Goal: Transaction & Acquisition: Purchase product/service

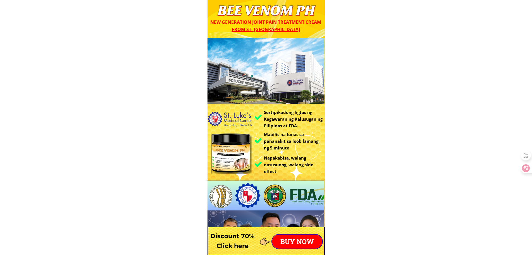
click at [309, 239] on p "BUY NOW" at bounding box center [297, 241] width 50 height 14
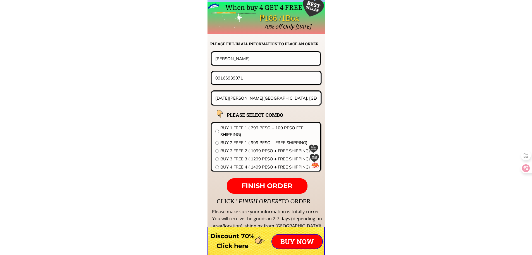
scroll to position [4384, 0]
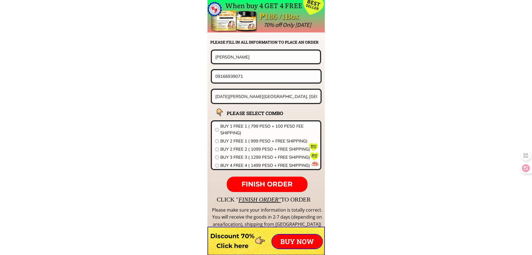
drag, startPoint x: 250, startPoint y: 53, endPoint x: 167, endPoint y: 56, distance: 83.0
paste input "uisa Salvacion"
type input "Luisa Salvacion"
click at [233, 94] on input "San Miguel A Maragondon, cavite" at bounding box center [266, 96] width 105 height 13
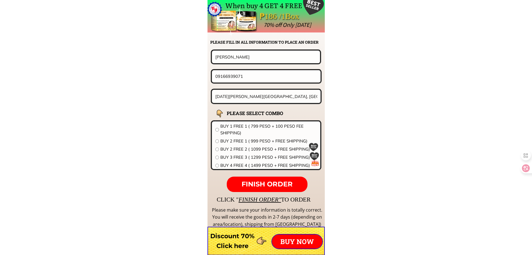
paste input "606 barangay madalunot calaca city batangas sitio sabak"
type input "606 barangay madalunot calaca city batangas sitio sabak"
drag, startPoint x: 254, startPoint y: 77, endPoint x: 115, endPoint y: 82, distance: 138.9
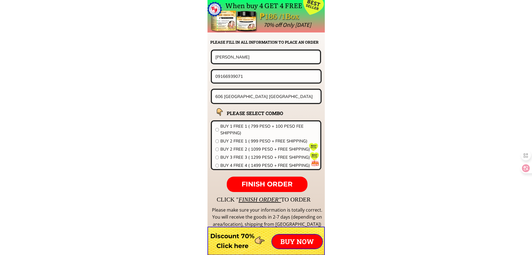
paste input "525829645"
type input "09525829645"
click at [259, 142] on span "BUY 2 FREE 1 ( 999 PESO + FREE SHIPPING)" at bounding box center [268, 140] width 97 height 7
radio input "true"
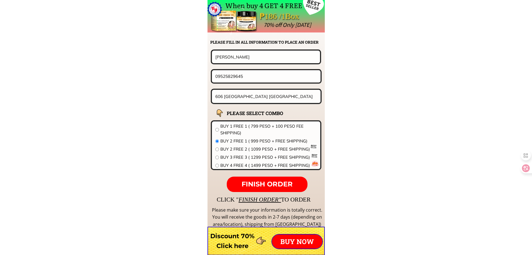
click at [268, 181] on span "FINISH ORDER" at bounding box center [267, 184] width 51 height 8
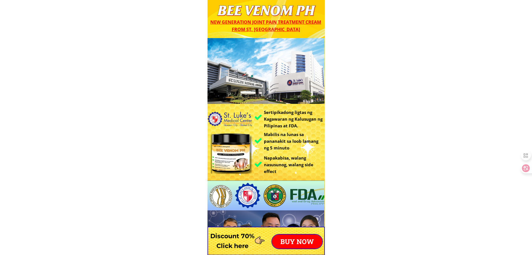
click at [295, 239] on p "BUY NOW" at bounding box center [297, 241] width 50 height 14
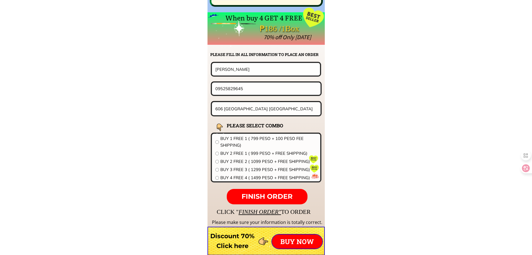
scroll to position [4384, 0]
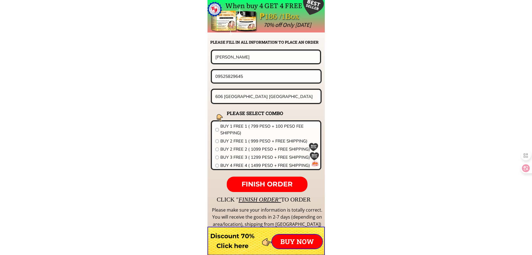
drag, startPoint x: 262, startPoint y: 59, endPoint x: 155, endPoint y: 63, distance: 106.3
paste input ""[PERSON_NAME] c [PERSON_NAME]"
type input "[PERSON_NAME] c [PERSON_NAME]"
drag, startPoint x: 261, startPoint y: 79, endPoint x: 193, endPoint y: 79, distance: 67.6
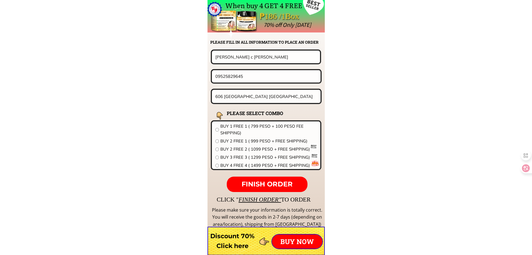
paste input "6309123676910"
drag, startPoint x: 219, startPoint y: 75, endPoint x: 182, endPoint y: 76, distance: 37.8
type input "09123676910"
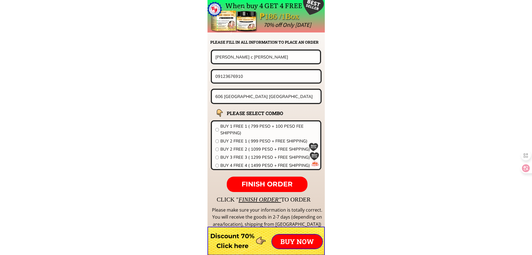
click at [263, 91] on input "606 [GEOGRAPHIC_DATA] [GEOGRAPHIC_DATA]" at bounding box center [266, 96] width 105 height 13
paste input "Brgy cabaruan sto tomas la union purok socanas"
type input "Brgy cabaruan sto tomas la union purok socanas"
click at [243, 140] on span "BUY 2 FREE 1 ( 999 PESO + FREE SHIPPING)" at bounding box center [268, 140] width 97 height 7
radio input "true"
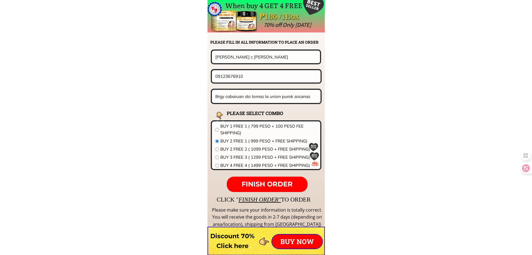
click at [278, 189] on p "FINISH ORDER" at bounding box center [267, 184] width 80 height 16
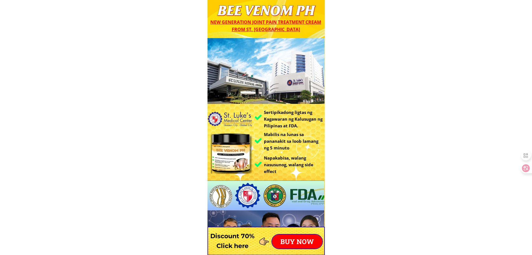
click at [289, 241] on p "BUY NOW" at bounding box center [297, 241] width 50 height 14
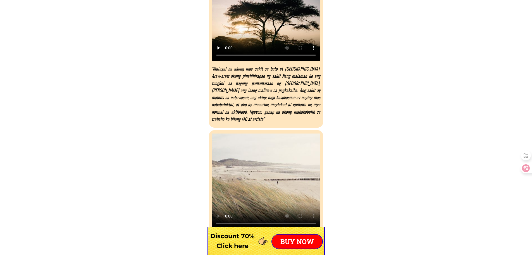
scroll to position [4384, 0]
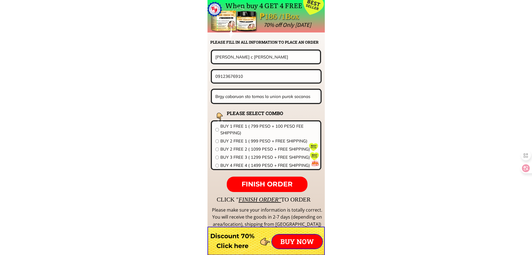
drag, startPoint x: 274, startPoint y: 58, endPoint x: 128, endPoint y: 69, distance: 146.6
paste input "Clarissa Catu"
type input "Clarissa Catu"
drag, startPoint x: 215, startPoint y: 79, endPoint x: 127, endPoint y: 87, distance: 88.1
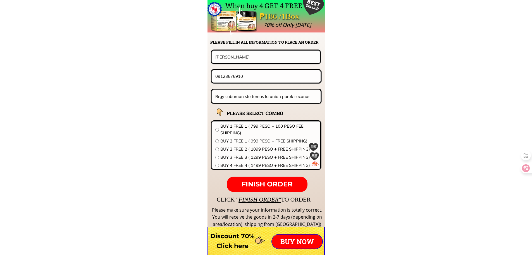
paste input "384117228"
type input "09384117228"
click at [261, 93] on input "Brgy cabaruan sto tomas la union purok socanas" at bounding box center [266, 96] width 105 height 13
paste input "lk81 lot 44 Saraca st.BelAldea Subd Brgy San Francisco General trias Cavite"
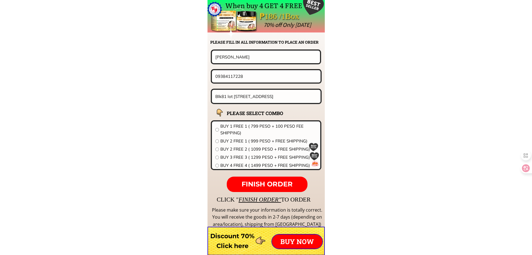
scroll to position [0, 48]
type input "Blk81 lot 44 Saraca st.BelAldea Subd Brgy San Francisco General trias Cavite"
click at [241, 141] on span "BUY 2 FREE 1 ( 999 PESO + FREE SHIPPING)" at bounding box center [268, 140] width 97 height 7
radio input "true"
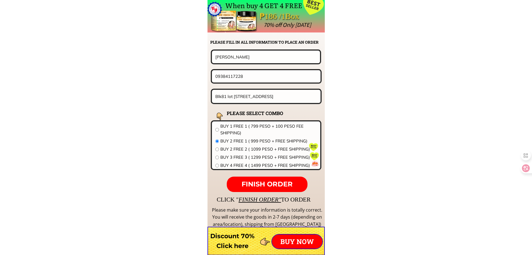
click at [270, 186] on span "FINISH ORDER" at bounding box center [267, 184] width 51 height 8
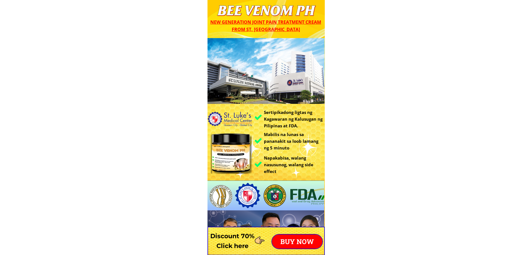
click at [296, 239] on p "BUY NOW" at bounding box center [297, 241] width 50 height 14
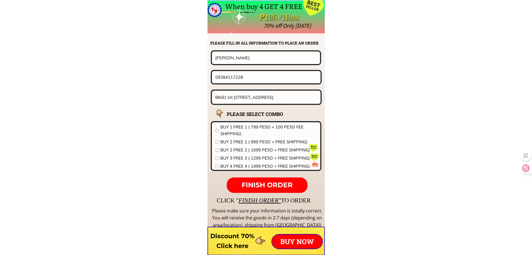
scroll to position [4384, 0]
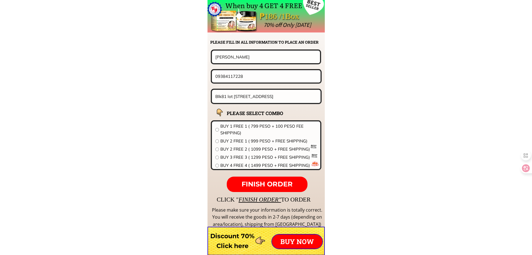
drag, startPoint x: 231, startPoint y: 57, endPoint x: 145, endPoint y: 57, distance: 86.3
paste input "[PERSON_NAME] Urgula [PERSON_NAME]"
type input "[PERSON_NAME] Urgula [PERSON_NAME]"
drag, startPoint x: 259, startPoint y: 73, endPoint x: 111, endPoint y: 74, distance: 147.3
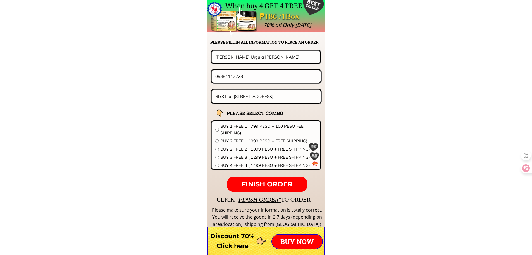
paste input "171885901"
type input "09171885901"
click at [258, 98] on input "Blk81 lot 44 Saraca st.BelAldea Subd Brgy San Francisco General trias Cavite" at bounding box center [266, 96] width 105 height 13
paste input "Purok 2 Villa Cuizon, Science City of [GEOGRAPHIC_DATA], [GEOGRAPHIC_DATA]"
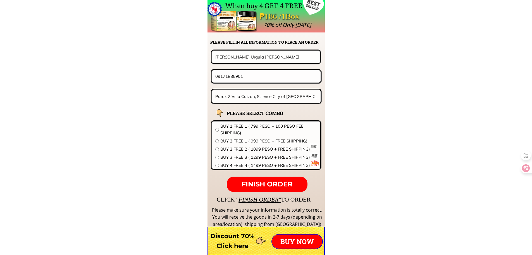
scroll to position [0, 6]
type input "Purok 2 Villa Cuizon, Science City of [GEOGRAPHIC_DATA], [GEOGRAPHIC_DATA]"
click at [253, 147] on span "BUY 2 FREE 2 ( 1099 PESO + FREE SHIPPING)" at bounding box center [268, 149] width 97 height 7
radio input "true"
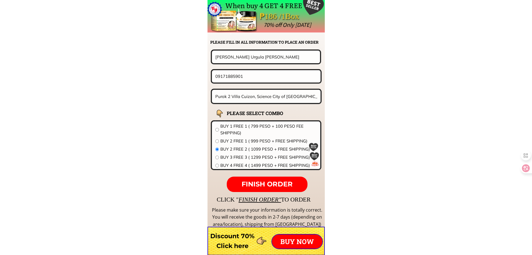
click at [275, 187] on span "FINISH ORDER" at bounding box center [267, 184] width 51 height 8
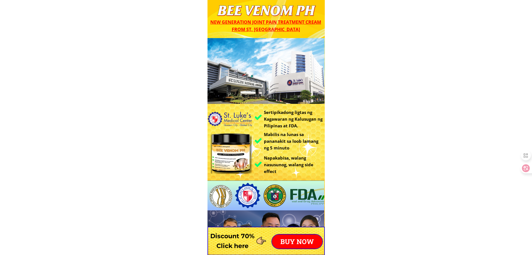
click at [297, 247] on p "BUY NOW" at bounding box center [297, 241] width 50 height 14
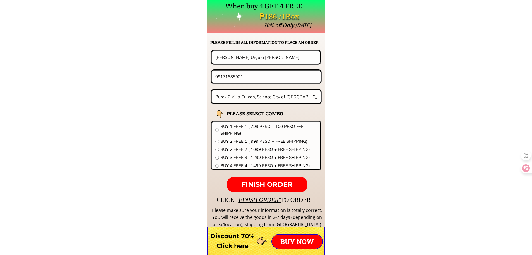
scroll to position [4384, 0]
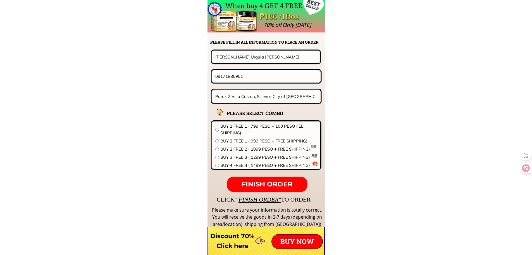
drag, startPoint x: 266, startPoint y: 56, endPoint x: 102, endPoint y: 53, distance: 164.0
paste input "[PERSON_NAME]"
type input "[PERSON_NAME]"
drag, startPoint x: 241, startPoint y: 76, endPoint x: 181, endPoint y: 76, distance: 60.9
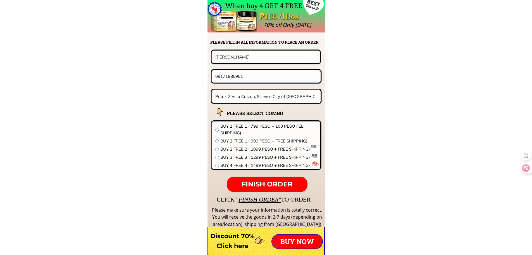
paste input "639266450819"
drag, startPoint x: 220, startPoint y: 76, endPoint x: 180, endPoint y: 76, distance: 39.7
type input "09266450819"
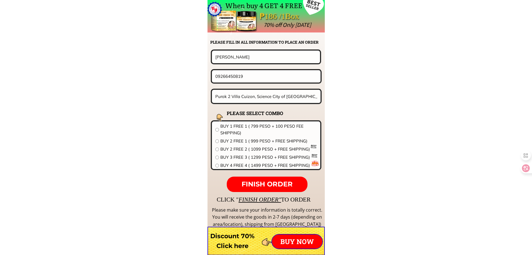
click at [251, 100] on input "Purok 2 Villa Cuizon, Science City of [GEOGRAPHIC_DATA], [GEOGRAPHIC_DATA]" at bounding box center [266, 96] width 105 height 13
paste input "[STREET_ADDRESS][PERSON_NAME] Barangay Acevida [PERSON_NAME]"
type input "[STREET_ADDRESS][PERSON_NAME] Barangay Acevida Sinarol Siniloan Laguna"
click at [256, 163] on span "BUY 4 FREE 4 ( 1499 PESO + FREE SHIPPING)" at bounding box center [268, 165] width 97 height 7
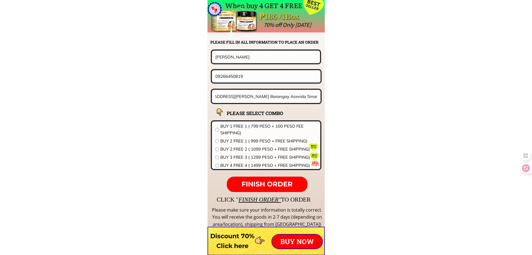
radio input "true"
click at [263, 181] on span "FINISH ORDER" at bounding box center [267, 184] width 51 height 8
